Goal: Navigation & Orientation: Find specific page/section

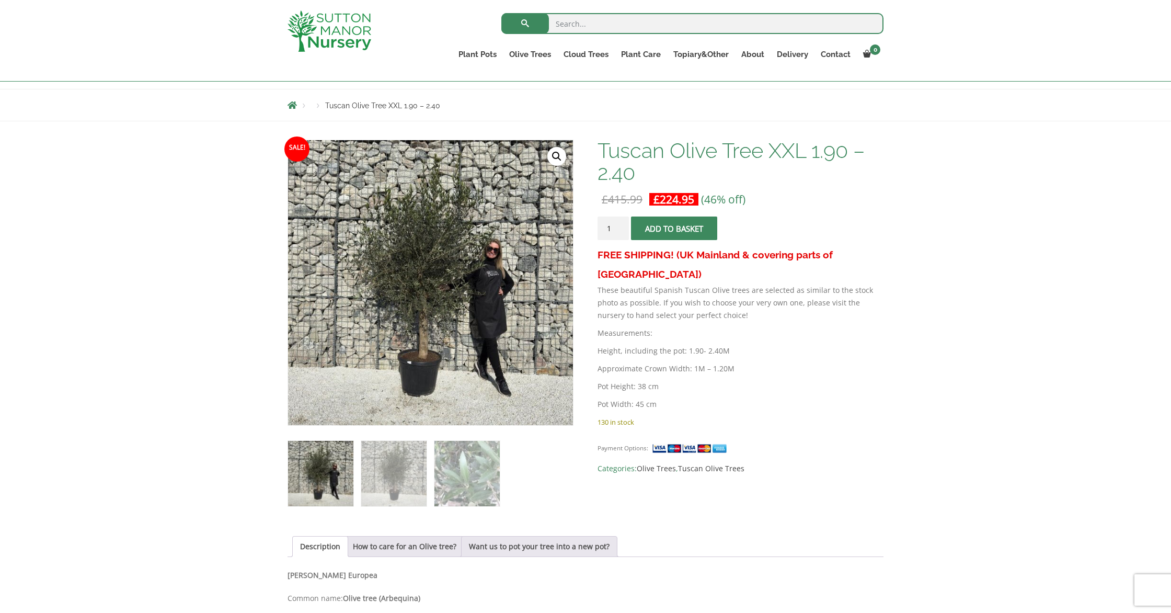
scroll to position [102, 0]
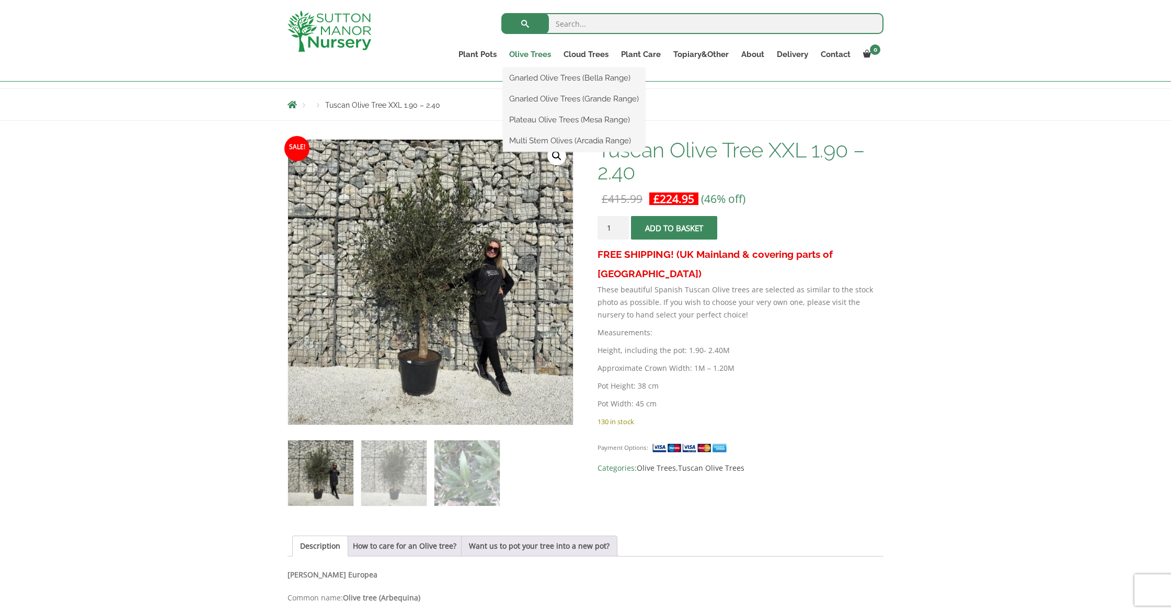
click at [521, 55] on link "Olive Trees" at bounding box center [530, 54] width 54 height 15
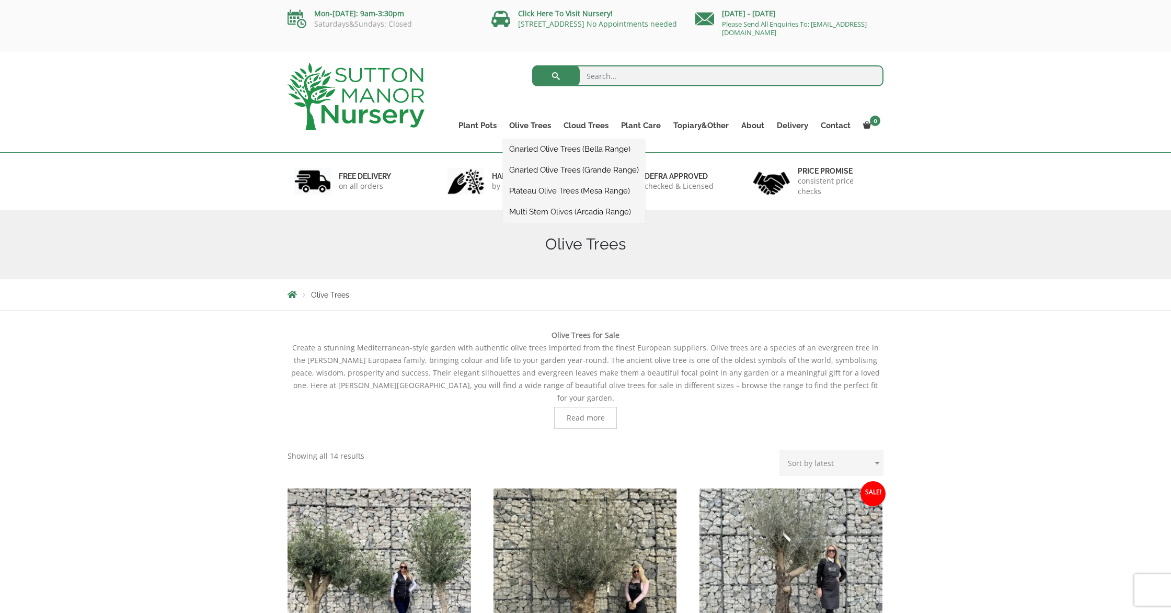
click at [532, 211] on link "Multi Stem Olives (Arcadia Range)" at bounding box center [574, 212] width 142 height 16
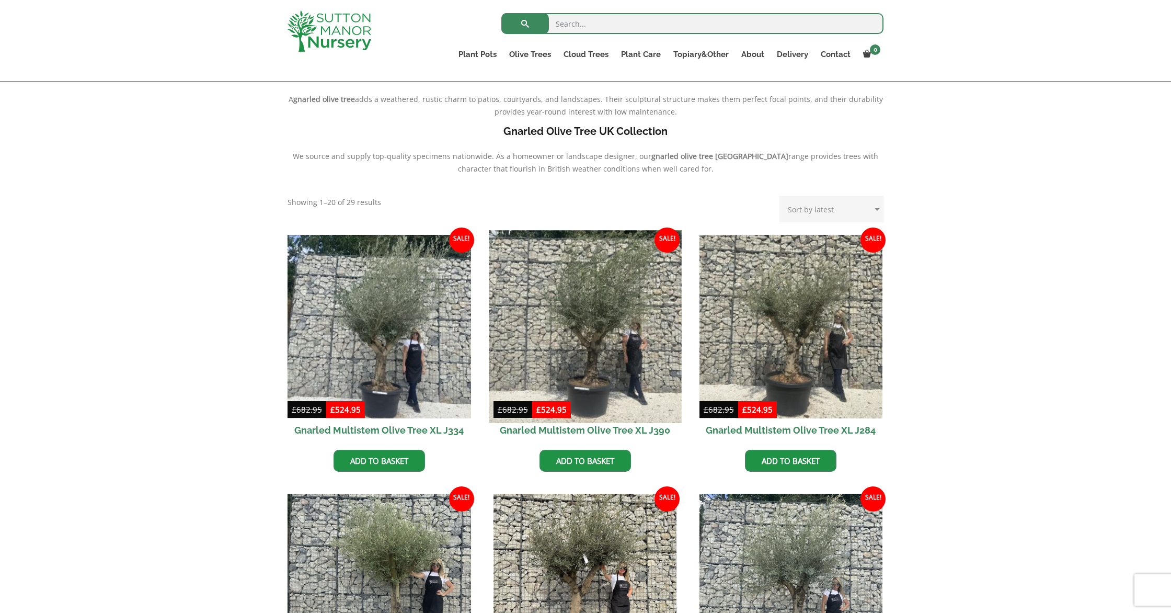
scroll to position [404, 0]
